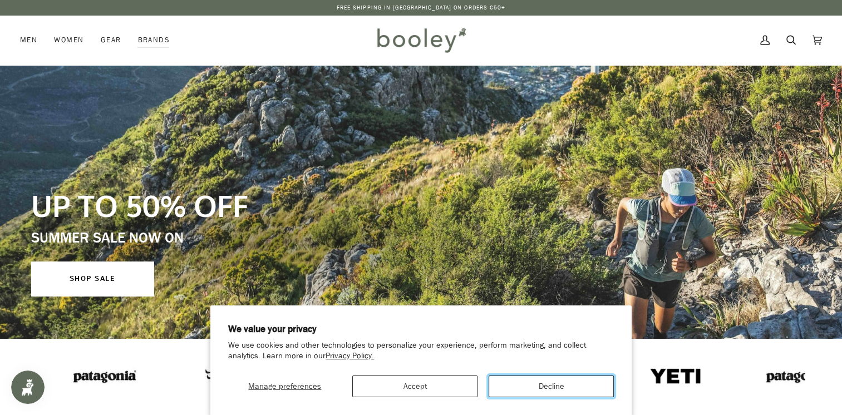
click at [519, 390] on button "Decline" at bounding box center [551, 387] width 125 height 22
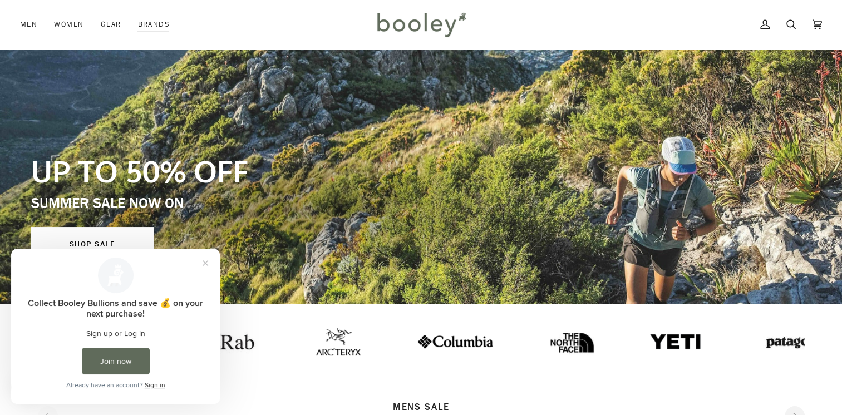
scroll to position [40, 0]
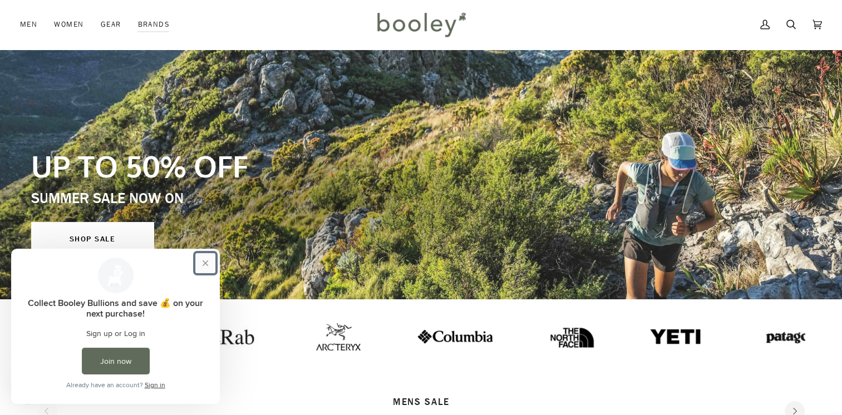
click at [205, 260] on button "Close prompt" at bounding box center [205, 263] width 20 height 20
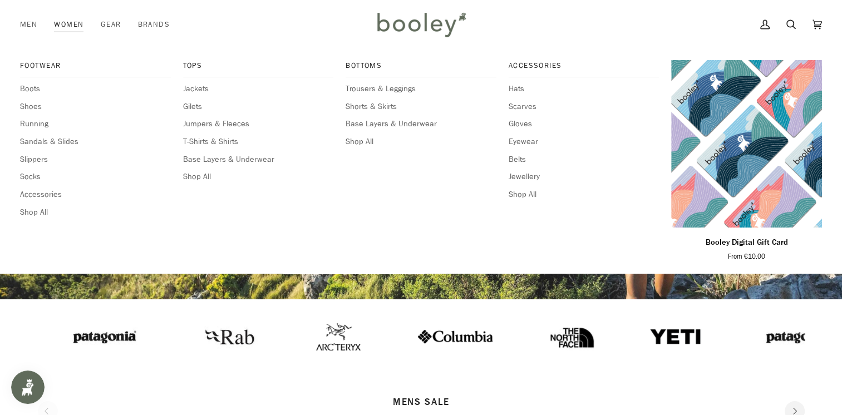
click at [72, 22] on link "Women" at bounding box center [69, 24] width 46 height 49
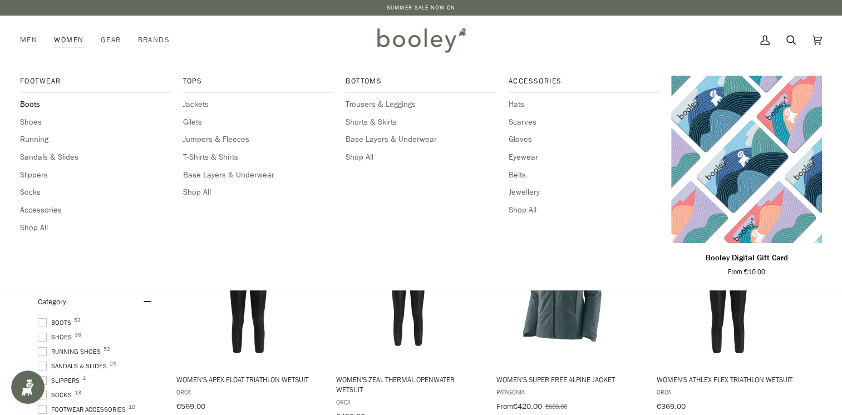
click at [35, 101] on span "Boots" at bounding box center [95, 104] width 151 height 12
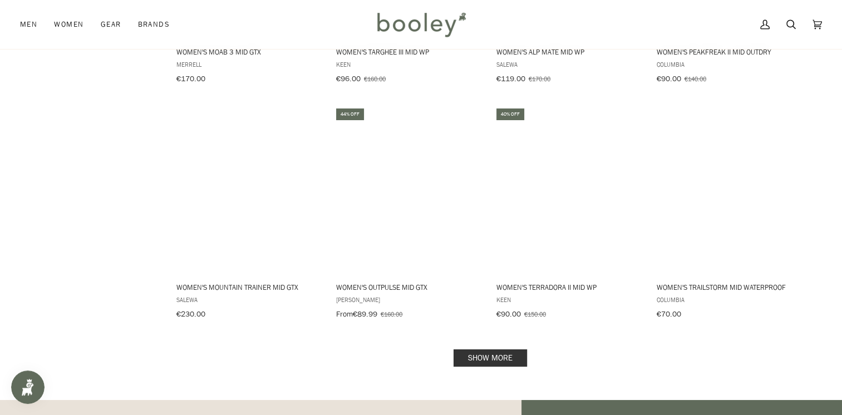
scroll to position [1066, 0]
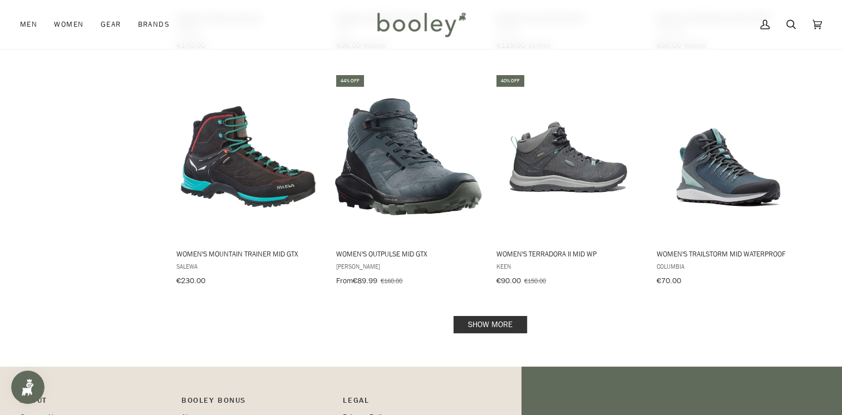
click at [512, 317] on link "Show more" at bounding box center [490, 324] width 73 height 17
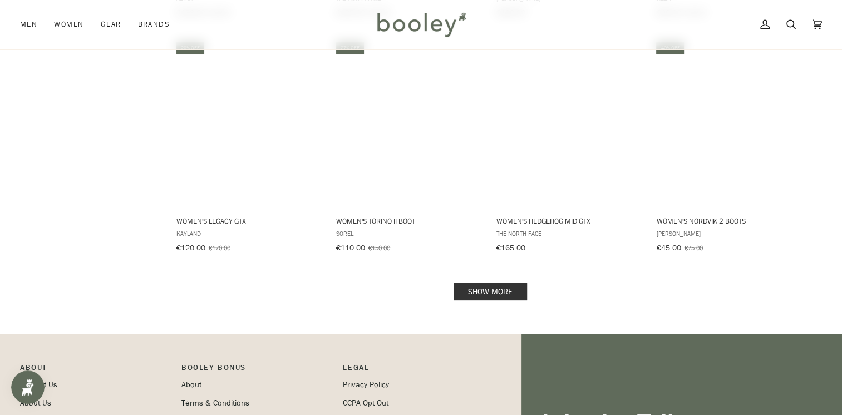
scroll to position [2298, 0]
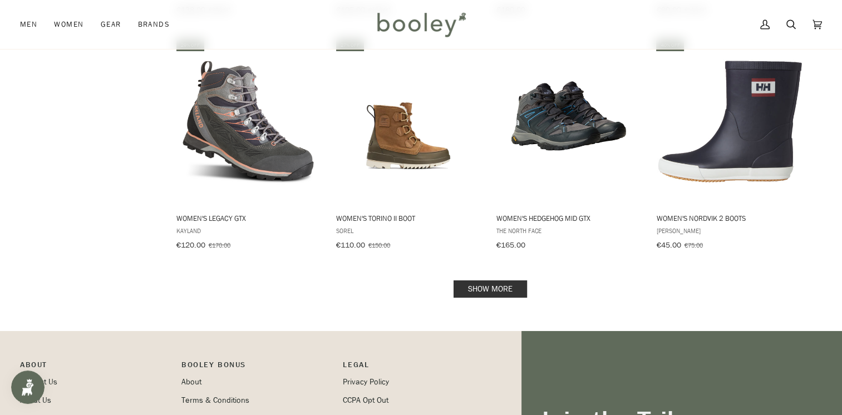
click at [504, 280] on link "Show more" at bounding box center [490, 288] width 73 height 17
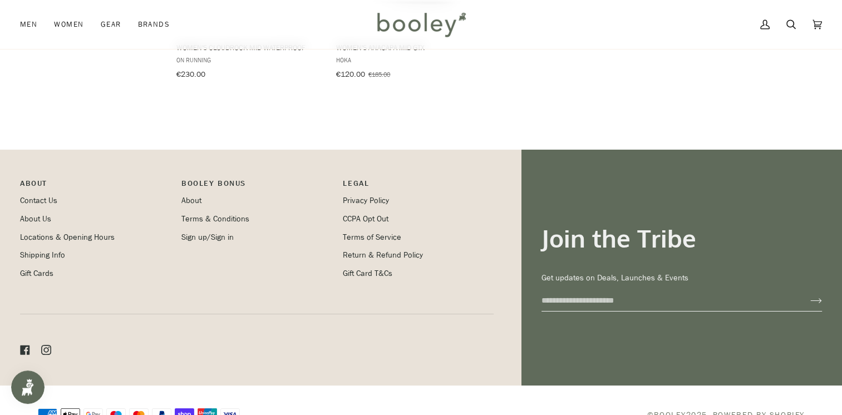
scroll to position [3427, 0]
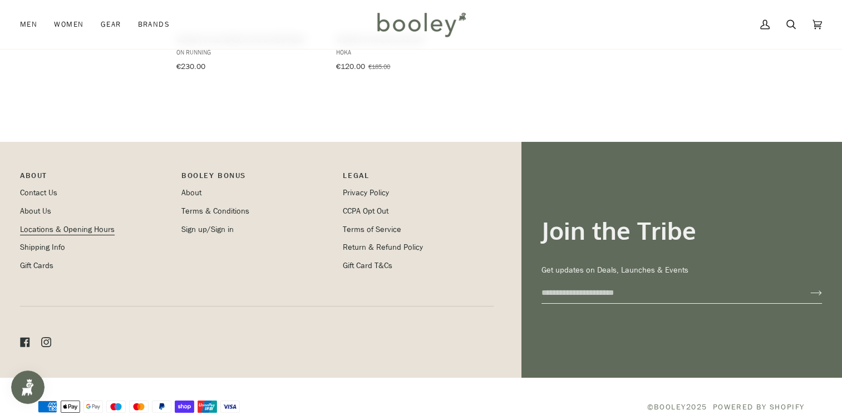
click at [92, 224] on link "Locations & Opening Hours" at bounding box center [67, 229] width 95 height 11
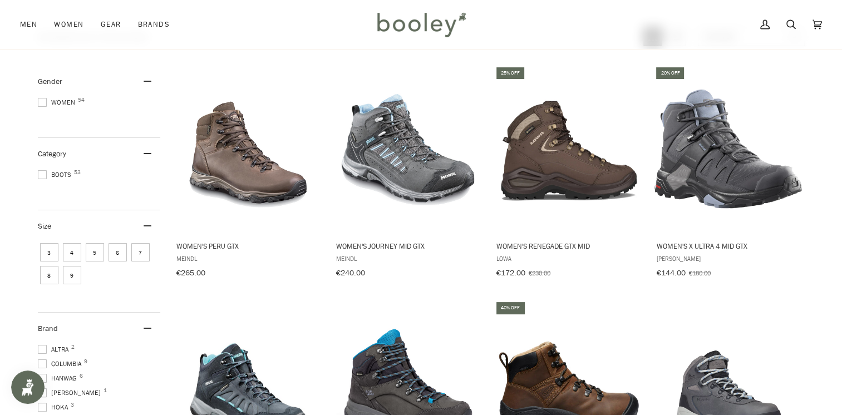
scroll to position [129, 0]
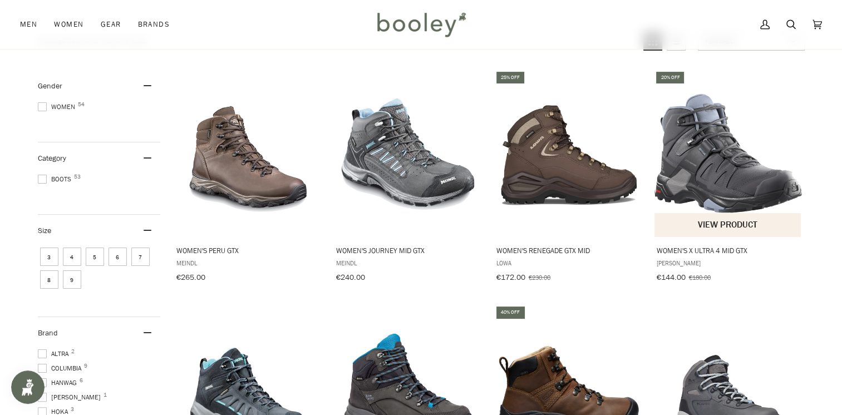
click at [704, 216] on button "View product" at bounding box center [727, 225] width 146 height 24
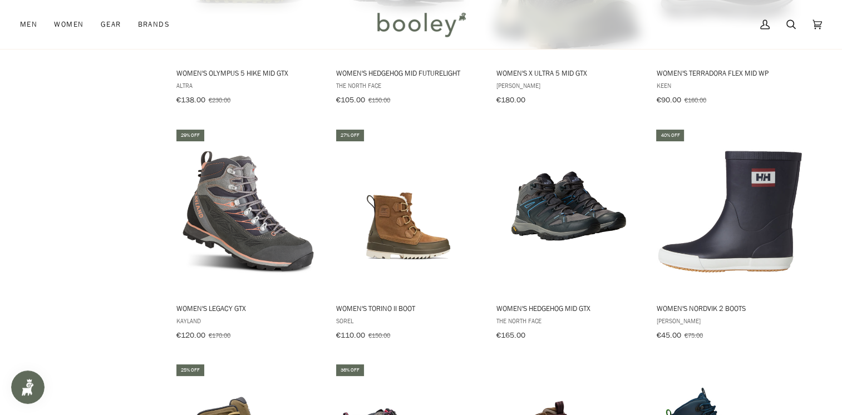
scroll to position [2186, 0]
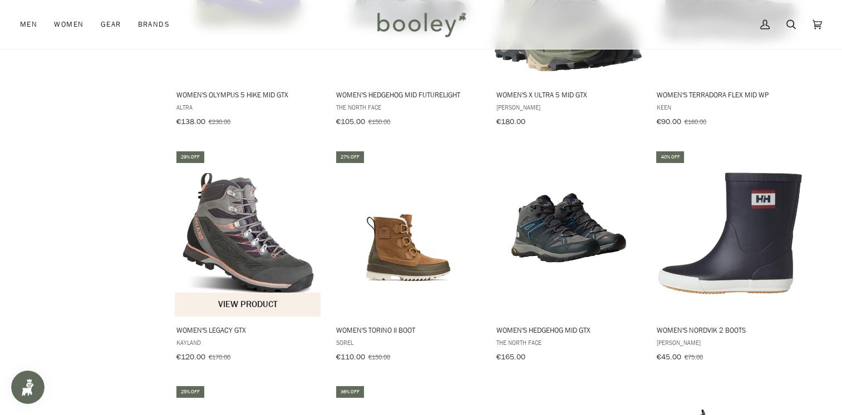
click at [231, 219] on img "Women's Legacy GTX" at bounding box center [248, 232] width 147 height 147
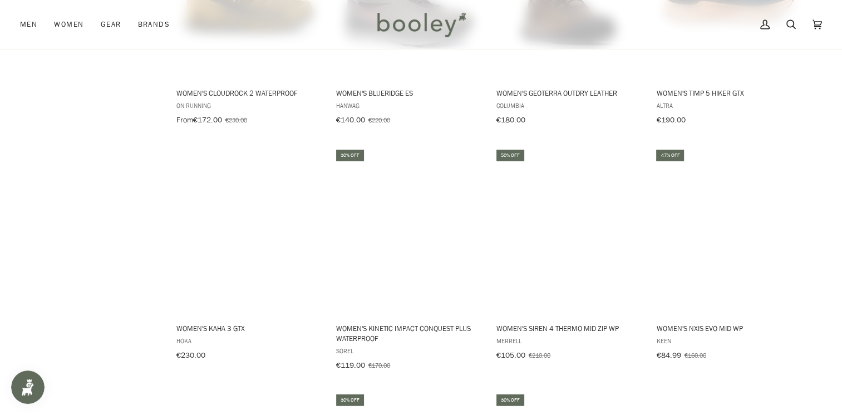
scroll to position [2662, 0]
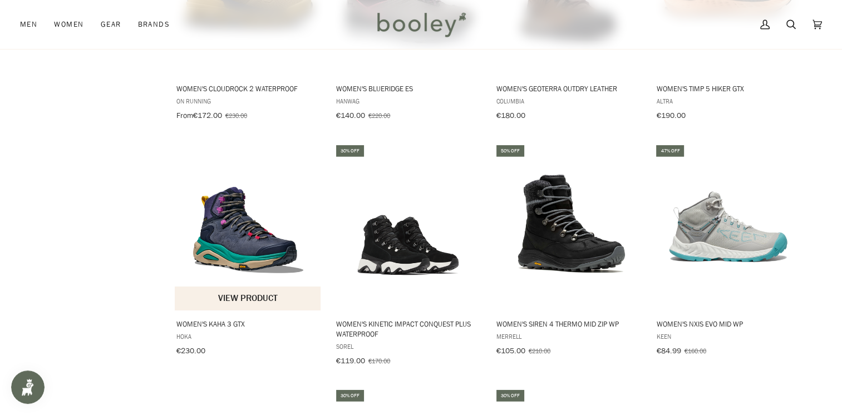
click at [250, 287] on button "View product" at bounding box center [248, 299] width 146 height 24
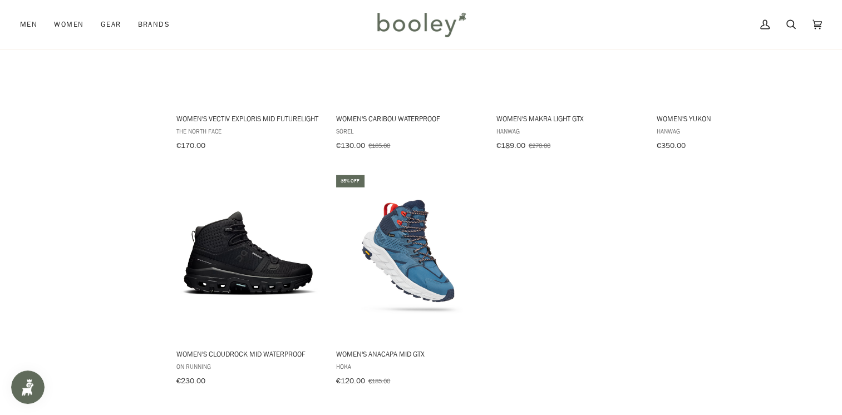
scroll to position [3108, 0]
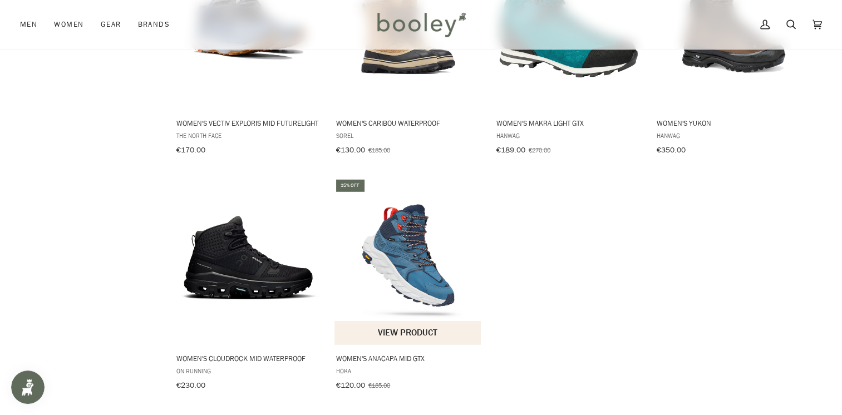
click at [422, 321] on button "View product" at bounding box center [407, 333] width 146 height 24
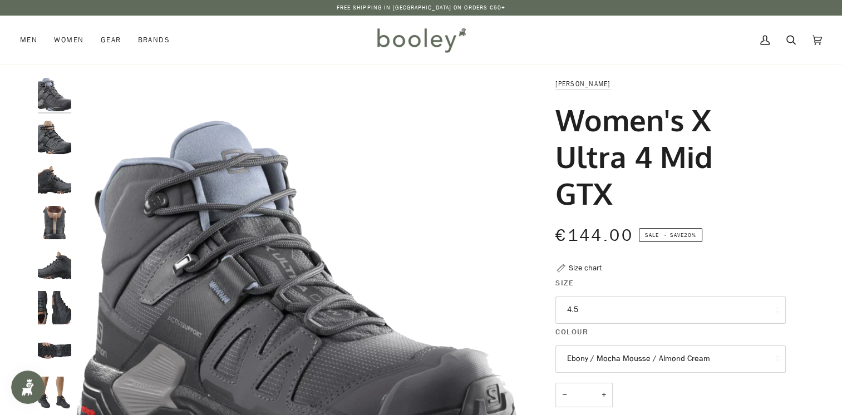
drag, startPoint x: 784, startPoint y: 152, endPoint x: 549, endPoint y: 87, distance: 243.8
click at [549, 87] on div "Salomon Women's X Ultra 4 Mid GTX €144.00 Sale • Save 20% Size chart Size 4.5 4…" at bounding box center [660, 389] width 250 height 623
drag, startPoint x: 549, startPoint y: 87, endPoint x: 579, endPoint y: 131, distance: 53.7
copy div "Salomon Women's X Ultra 4 Mid GTX"
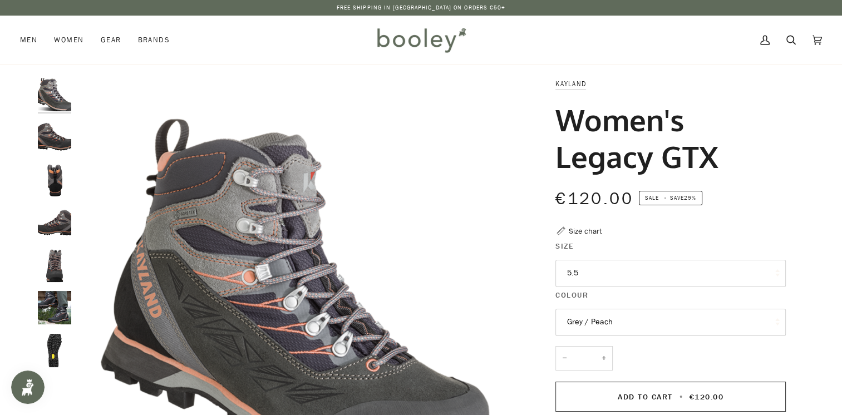
click at [595, 275] on button "5.5" at bounding box center [670, 273] width 230 height 27
drag, startPoint x: 729, startPoint y: 158, endPoint x: 552, endPoint y: 87, distance: 190.5
click at [552, 87] on div "Kayland Women's Legacy GTX €120.00 Sale • Save 29% Size chart Size 5.5 4.5" at bounding box center [660, 371] width 250 height 586
drag, startPoint x: 552, startPoint y: 87, endPoint x: 576, endPoint y: 124, distance: 43.4
copy div "Kayland Women's Legacy GTX"
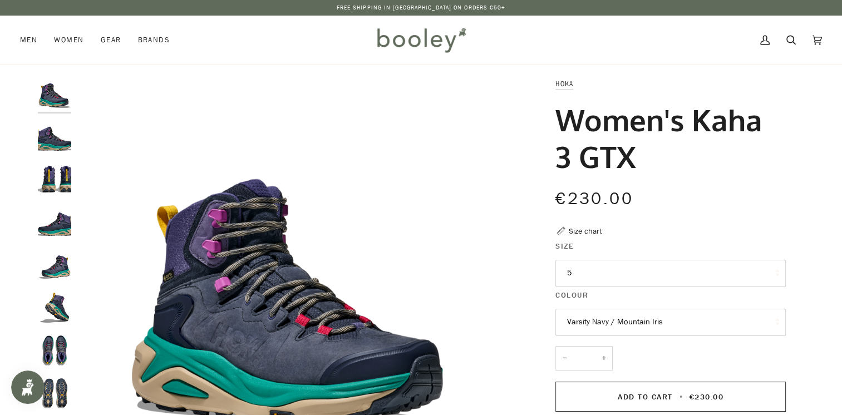
click at [590, 273] on button "5" at bounding box center [670, 273] width 230 height 27
drag, startPoint x: 650, startPoint y: 155, endPoint x: 549, endPoint y: 80, distance: 126.1
click at [549, 80] on div "Hoka Women's Kaha 3 GTX €230.00 Sale • Save Size chart Size 5 5" at bounding box center [660, 372] width 250 height 589
drag, startPoint x: 549, startPoint y: 80, endPoint x: 585, endPoint y: 123, distance: 56.1
copy div "Hoka Women's Kaha 3 GTX"
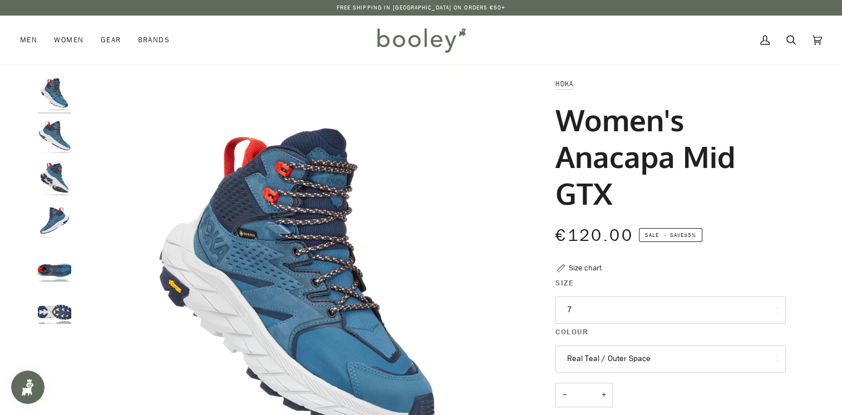
click at [605, 317] on button "7" at bounding box center [670, 310] width 230 height 27
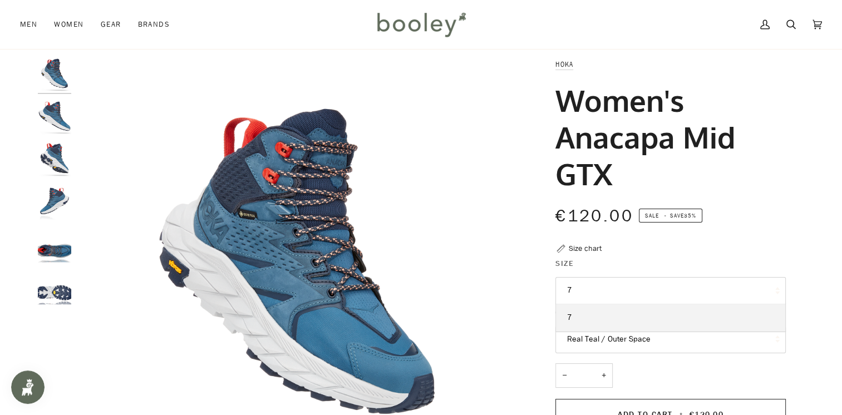
scroll to position [21, 0]
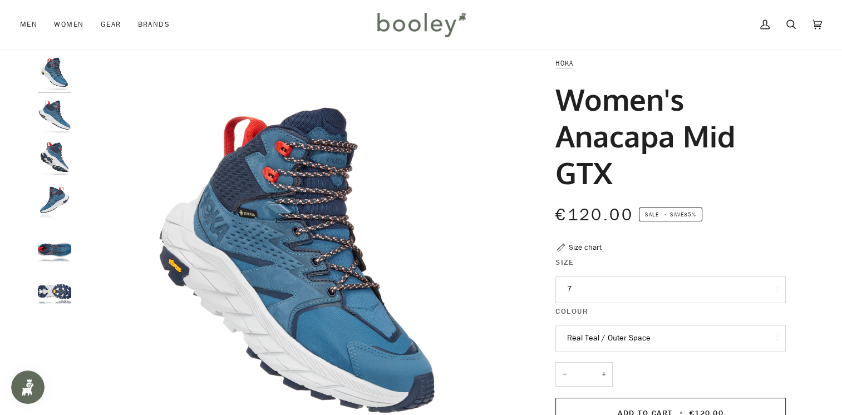
drag, startPoint x: 633, startPoint y: 181, endPoint x: 562, endPoint y: 104, distance: 105.1
click at [562, 104] on h1 "Women's Anacapa Mid GTX" at bounding box center [666, 136] width 222 height 110
drag, startPoint x: 562, startPoint y: 104, endPoint x: 580, endPoint y: 117, distance: 22.7
copy h1 "Women's Anacapa Mid GTX"
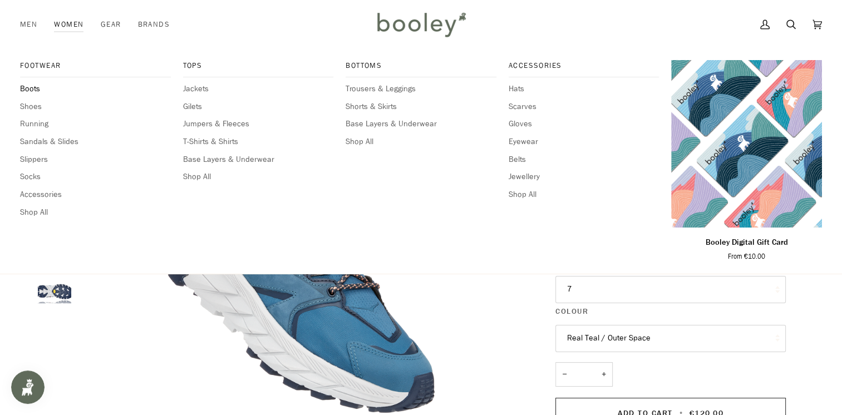
click at [27, 88] on span "Boots" at bounding box center [95, 89] width 151 height 12
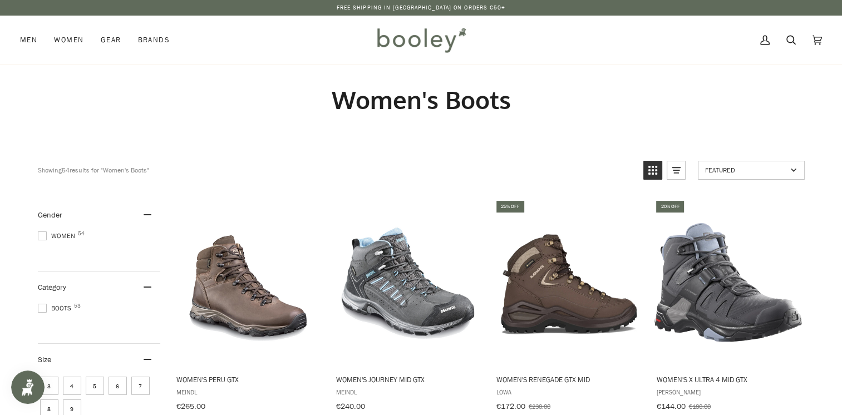
click at [67, 384] on span "4" at bounding box center [72, 386] width 18 height 18
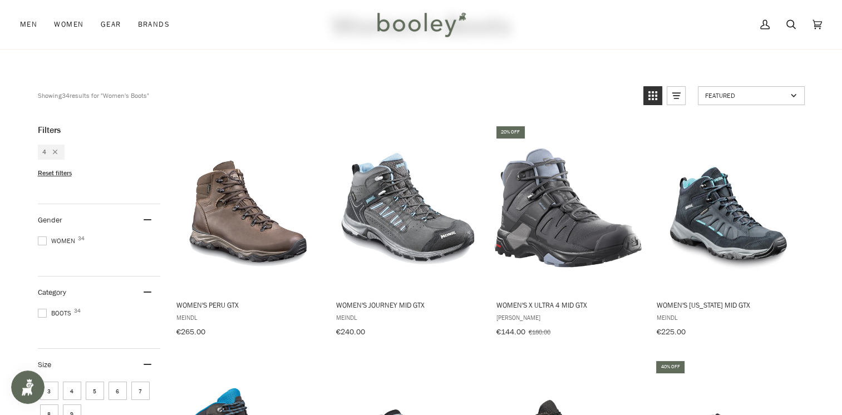
scroll to position [72, 0]
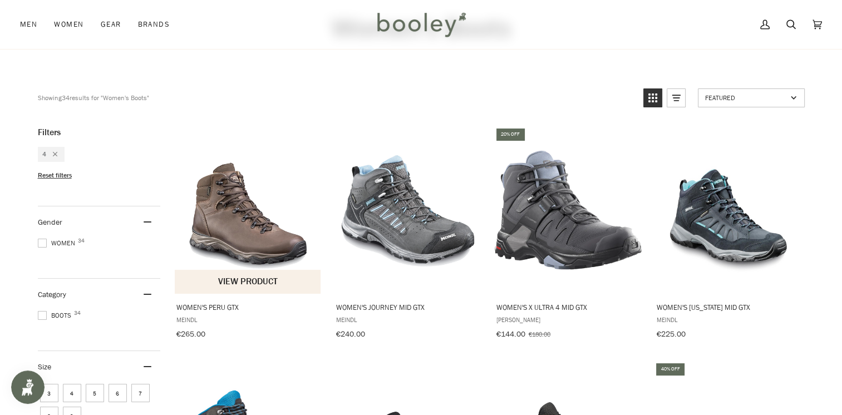
click at [227, 211] on img "Women's Peru GTX" at bounding box center [248, 209] width 147 height 147
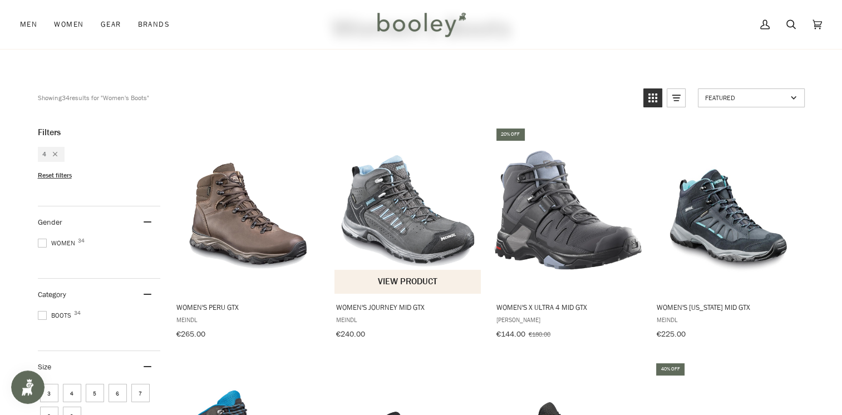
click at [398, 238] on img "Women's Journey Mid GTX" at bounding box center [407, 209] width 147 height 147
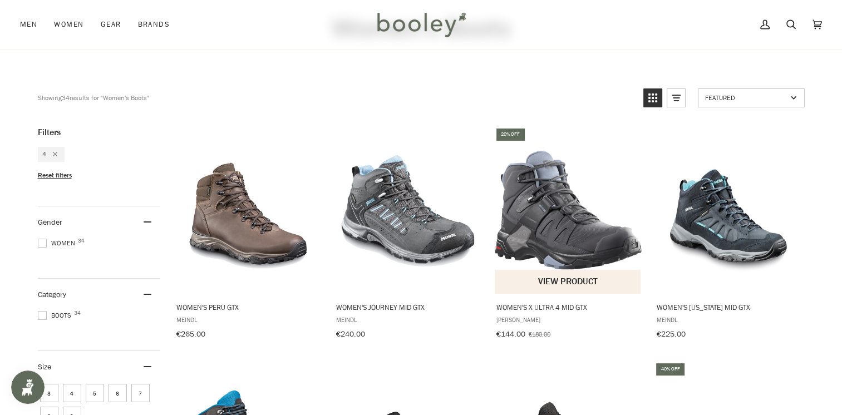
click at [560, 220] on img "Women's X Ultra 4 Mid GTX" at bounding box center [568, 209] width 147 height 147
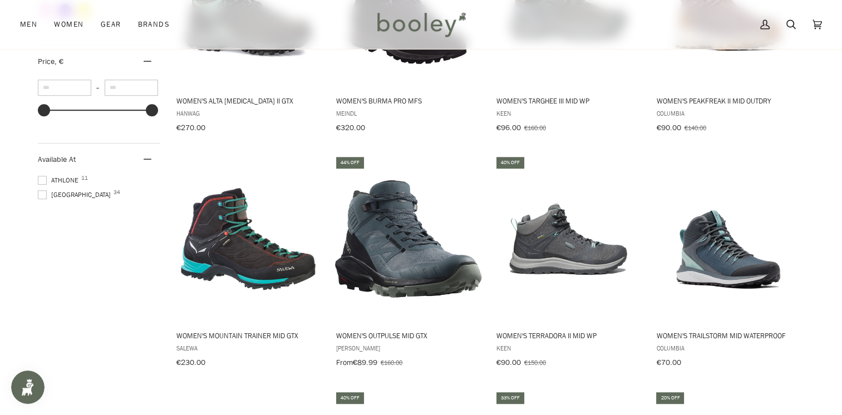
scroll to position [751, 0]
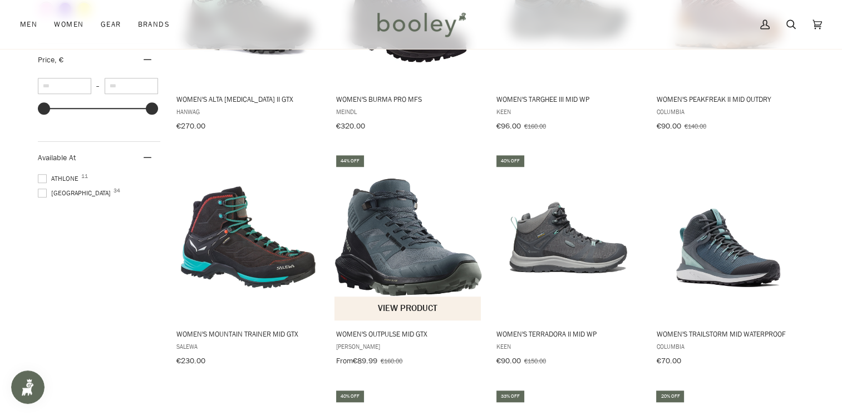
click at [420, 252] on img "Women's OUTPulse Mid GTX" at bounding box center [407, 237] width 147 height 147
click at [394, 238] on img "Women's OUTPulse Mid GTX" at bounding box center [407, 237] width 147 height 147
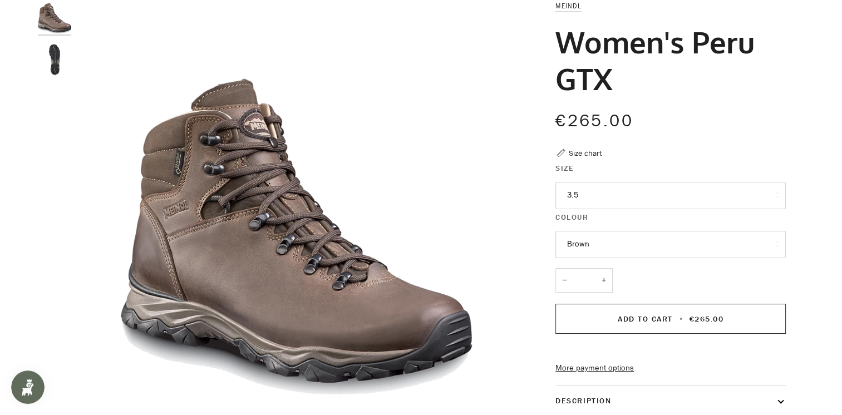
scroll to position [107, 0]
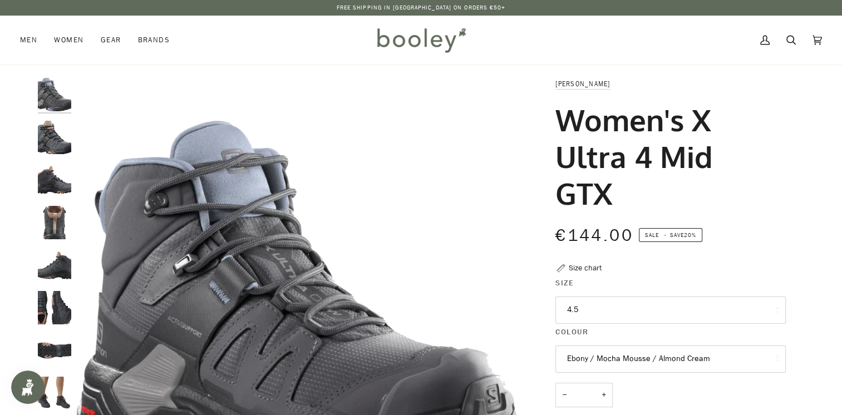
click at [591, 326] on legend "Colour" at bounding box center [670, 334] width 230 height 17
click at [585, 297] on button "4.5" at bounding box center [670, 310] width 230 height 27
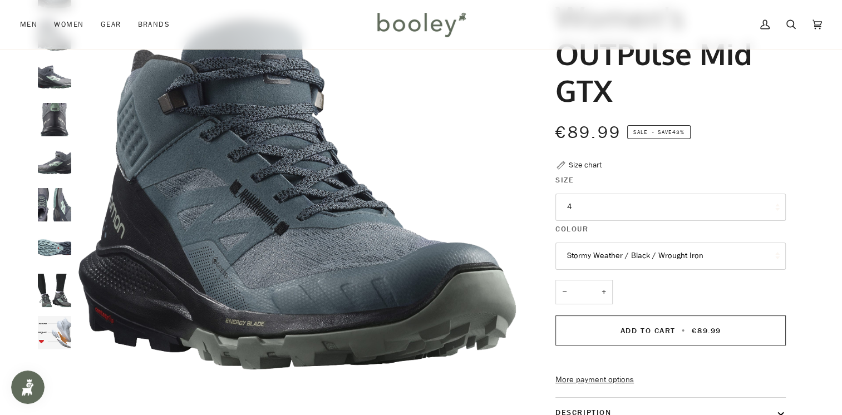
scroll to position [122, 0]
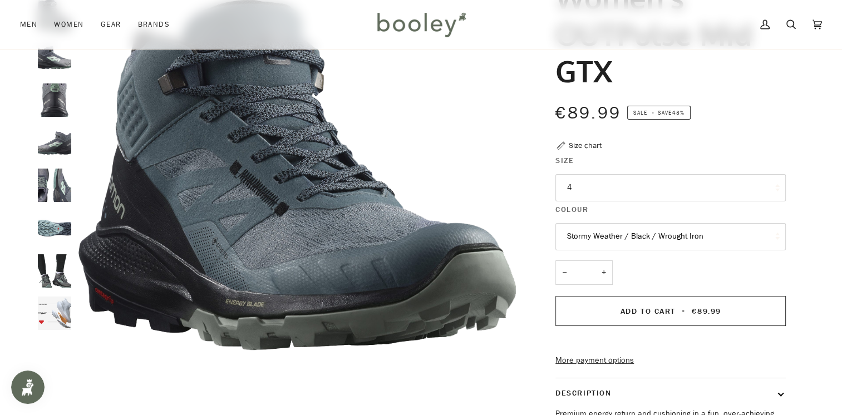
click at [612, 185] on button "4" at bounding box center [670, 187] width 230 height 27
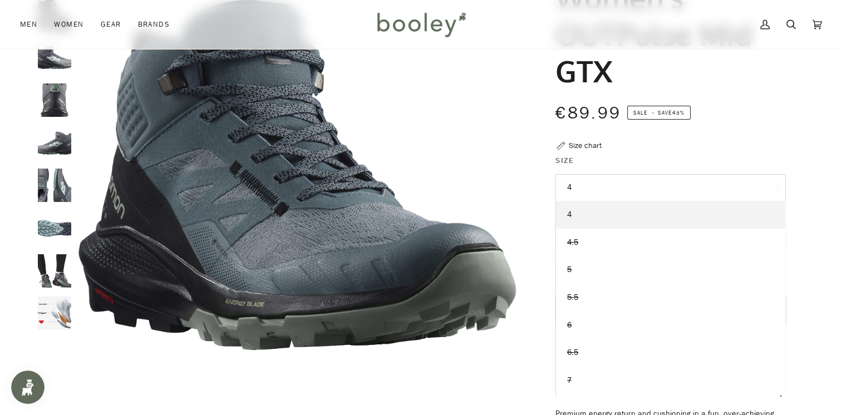
click at [841, 109] on div "Zoom" at bounding box center [421, 266] width 842 height 623
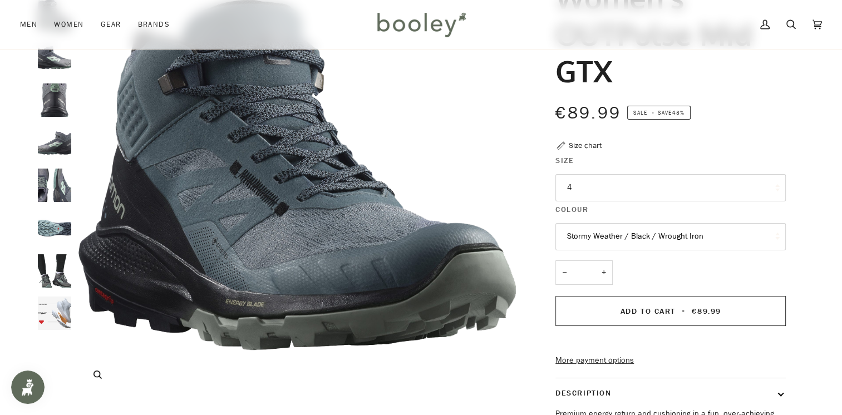
click at [446, 150] on img "Salomon Women's OUTPulse Mid GTX Stormy Weather / Black / Wrought Iron - Booley…" at bounding box center [297, 175] width 440 height 440
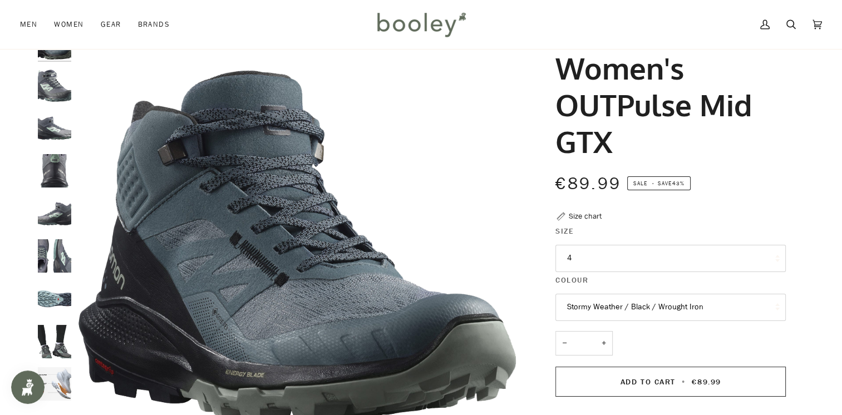
scroll to position [56, 0]
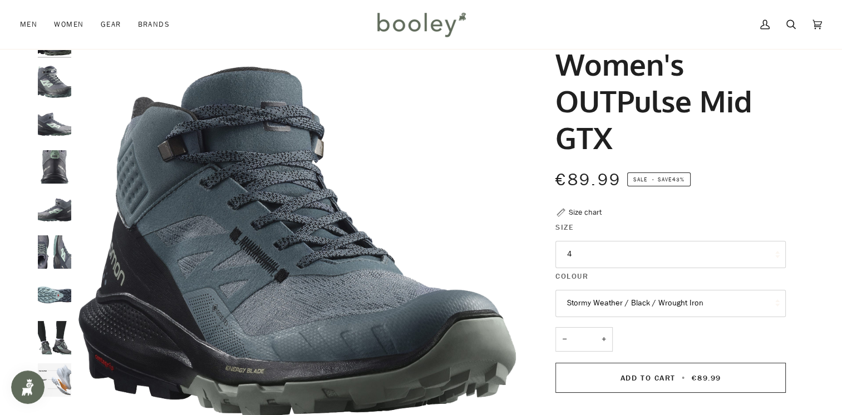
drag, startPoint x: 639, startPoint y: 145, endPoint x: 561, endPoint y: 61, distance: 114.2
click at [561, 61] on h1 "Women's OUTPulse Mid GTX" at bounding box center [666, 101] width 222 height 110
drag, startPoint x: 561, startPoint y: 61, endPoint x: 600, endPoint y: 115, distance: 66.4
copy h1 "Women's OUTPulse Mid GTX"
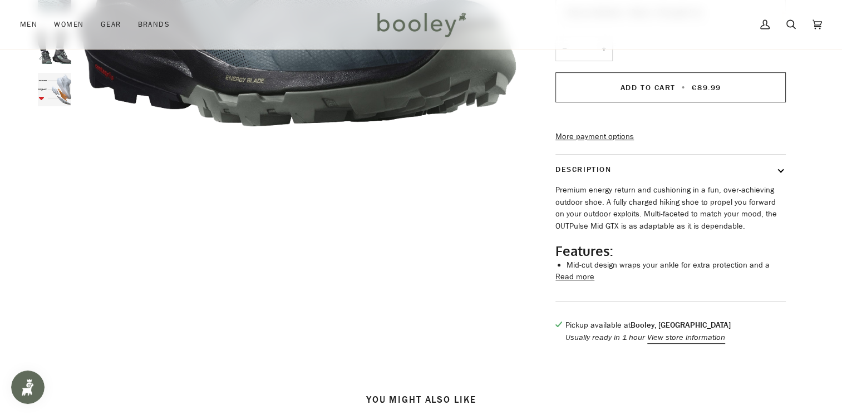
scroll to position [369, 0]
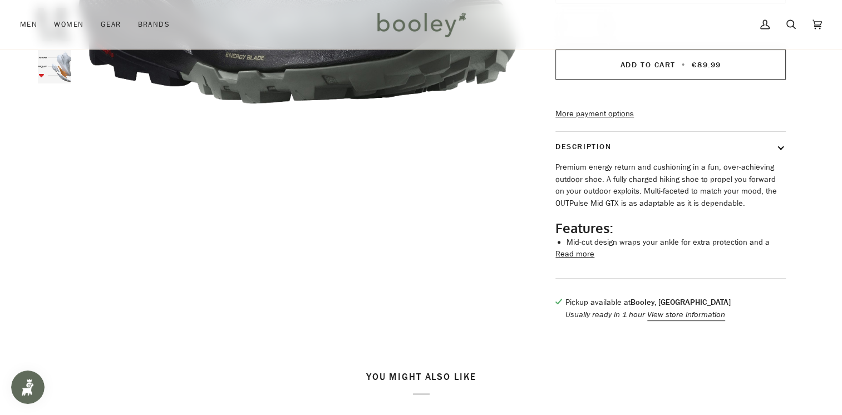
click at [585, 260] on button "Read more" at bounding box center [574, 254] width 39 height 12
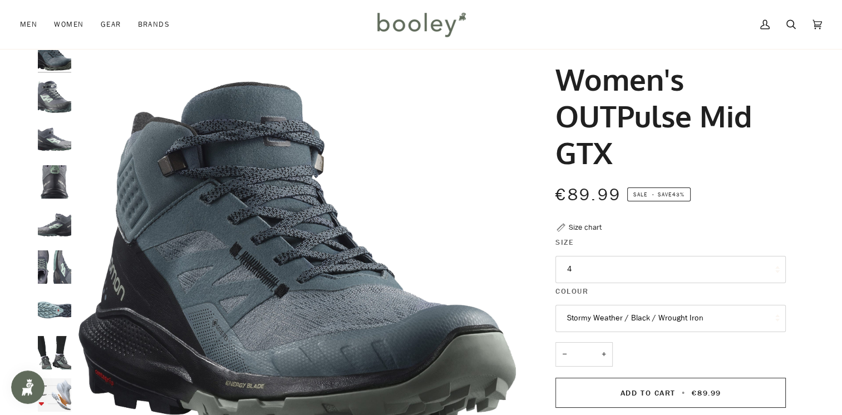
scroll to position [0, 0]
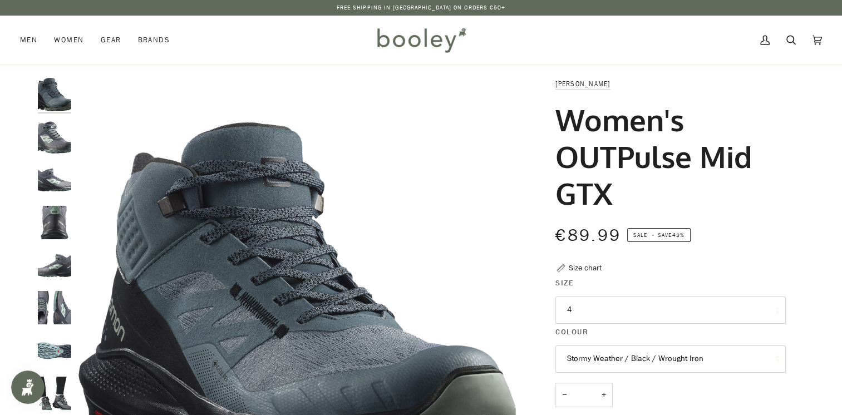
drag, startPoint x: 654, startPoint y: 198, endPoint x: 550, endPoint y: 89, distance: 150.3
drag, startPoint x: 550, startPoint y: 89, endPoint x: 575, endPoint y: 126, distance: 44.1
copy div "Salomon Women's OUTPulse Mid GTX"
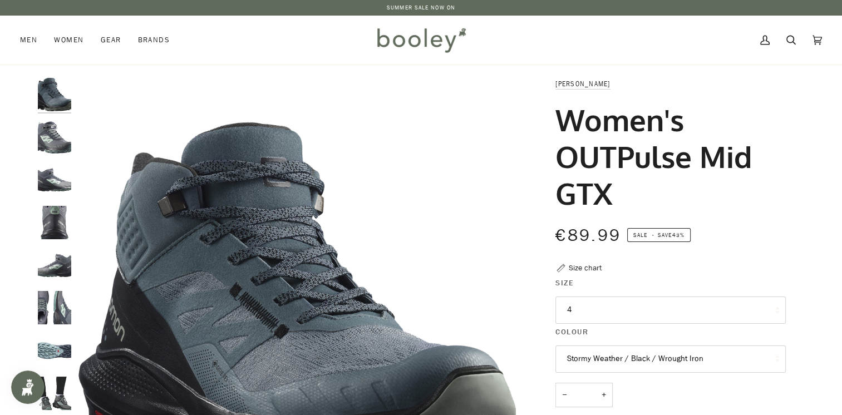
drag, startPoint x: 621, startPoint y: 198, endPoint x: 553, endPoint y: 90, distance: 127.5
drag, startPoint x: 553, startPoint y: 90, endPoint x: 574, endPoint y: 135, distance: 49.3
copy div "Salomon Women's OUTPulse Mid GTX"
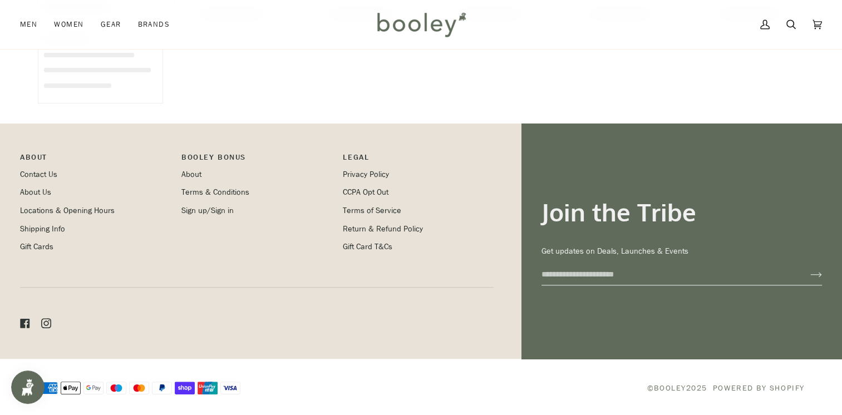
scroll to position [1304, 0]
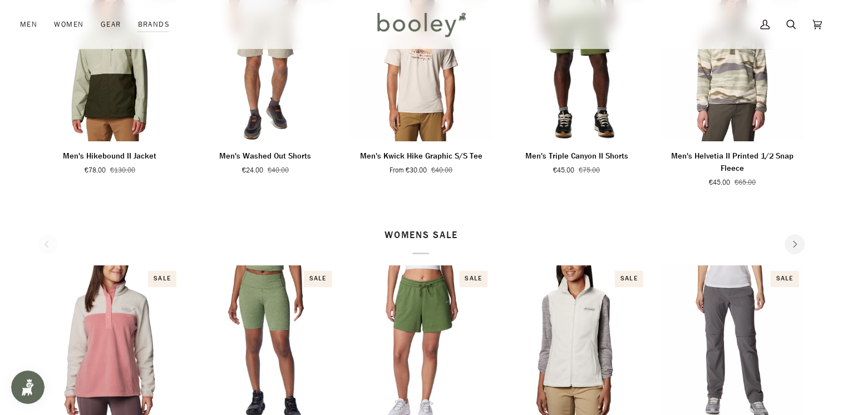
scroll to position [102, 0]
